Goal: Complete application form

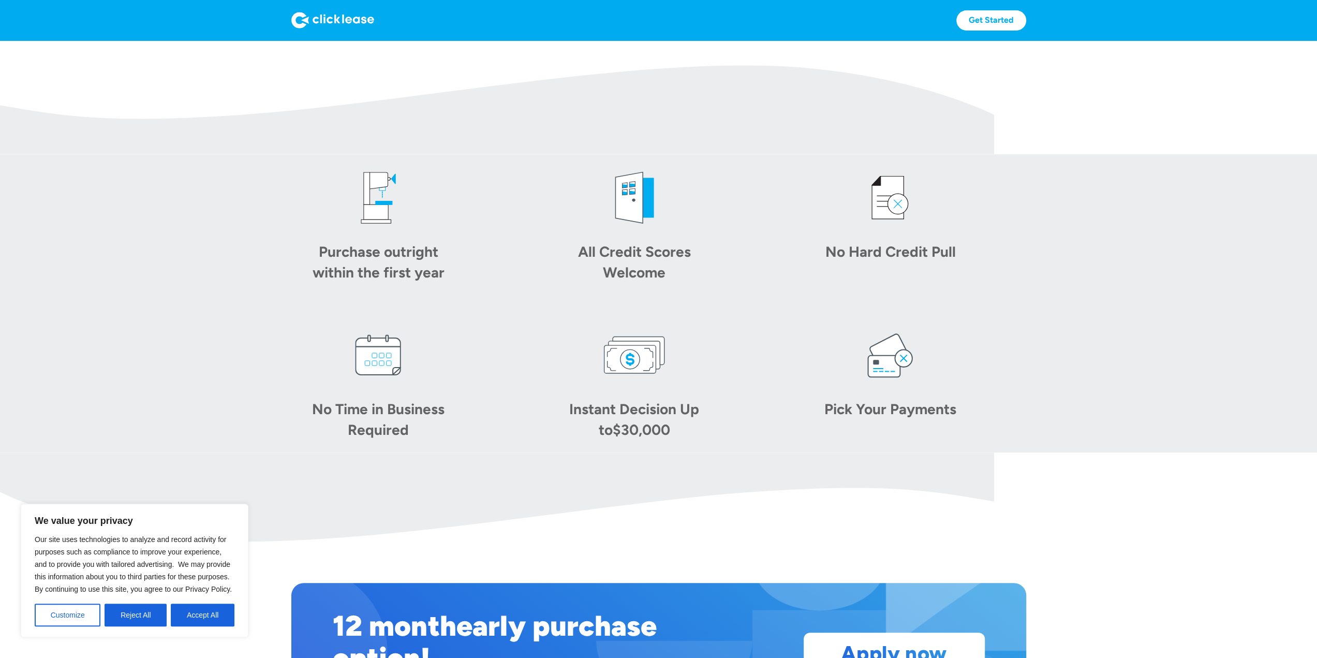
scroll to position [155, 0]
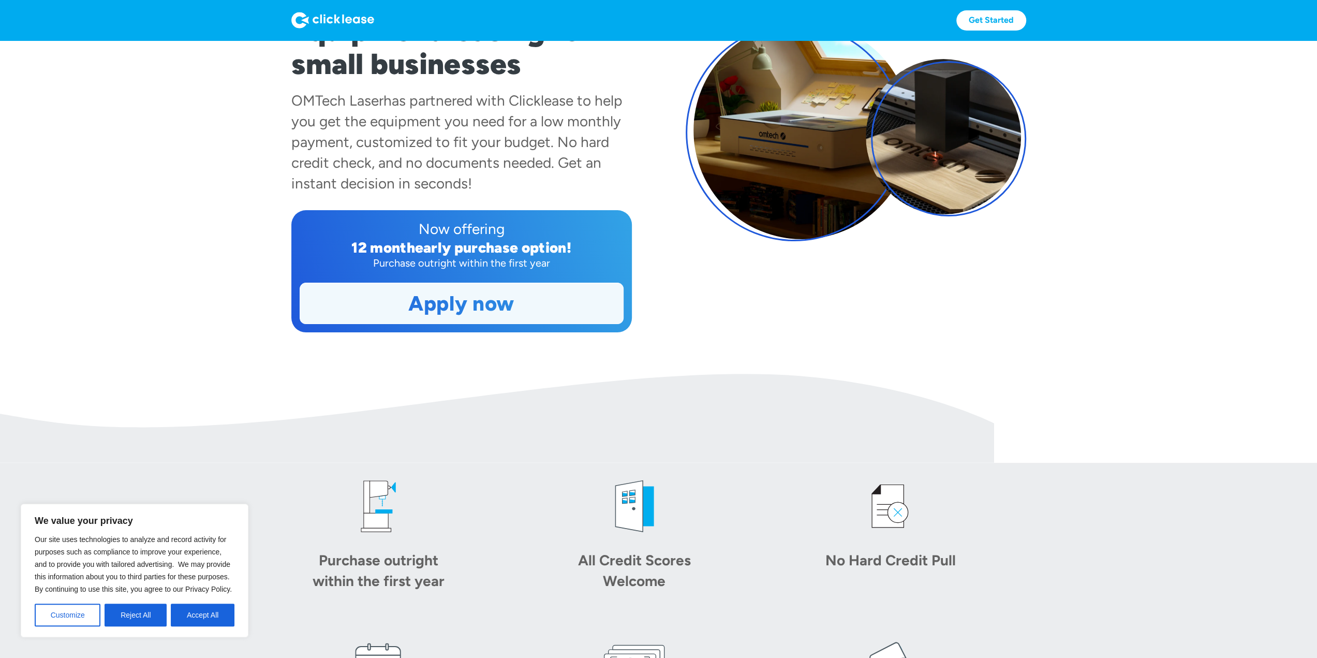
click at [529, 301] on link "Apply now" at bounding box center [461, 303] width 323 height 40
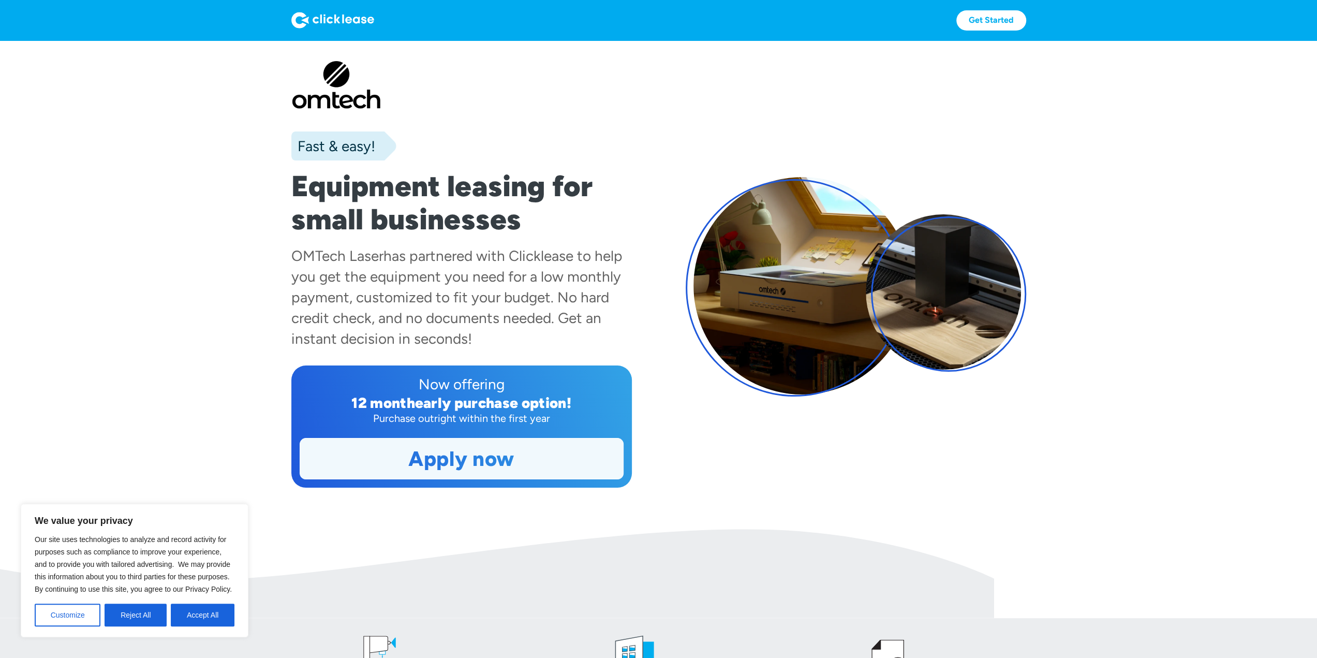
click at [496, 463] on link "Apply now" at bounding box center [461, 458] width 323 height 40
